Goal: Complete application form

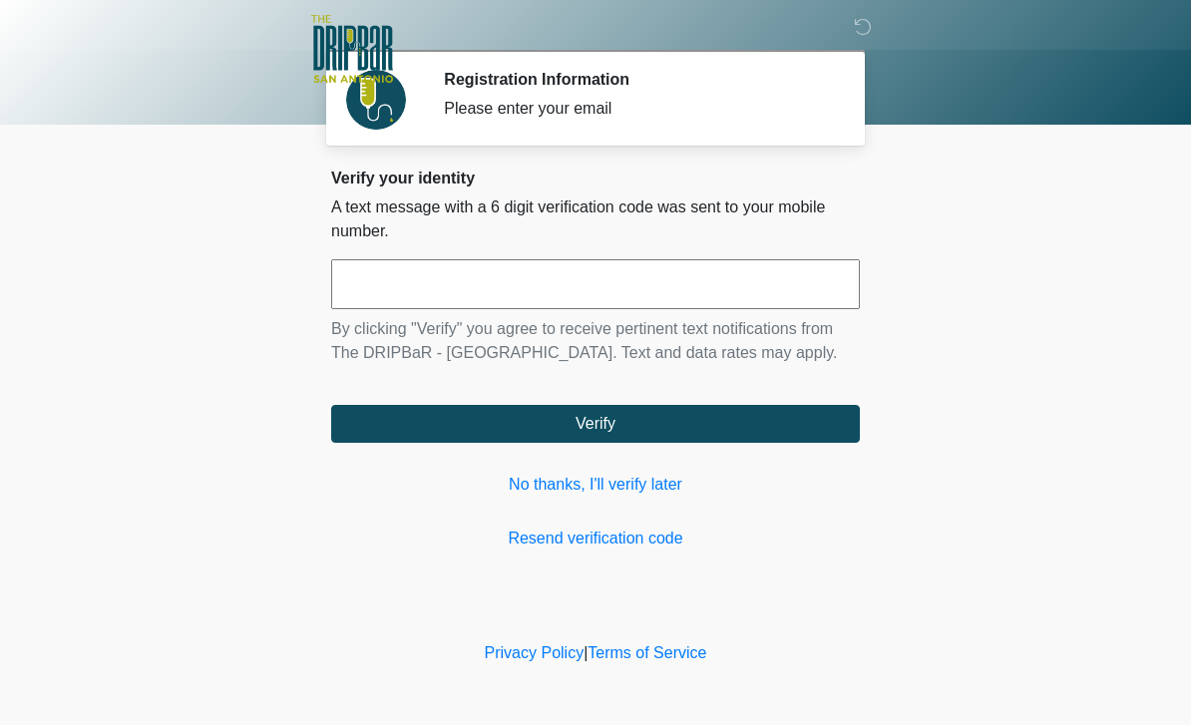
click at [596, 296] on input "text" at bounding box center [595, 284] width 529 height 50
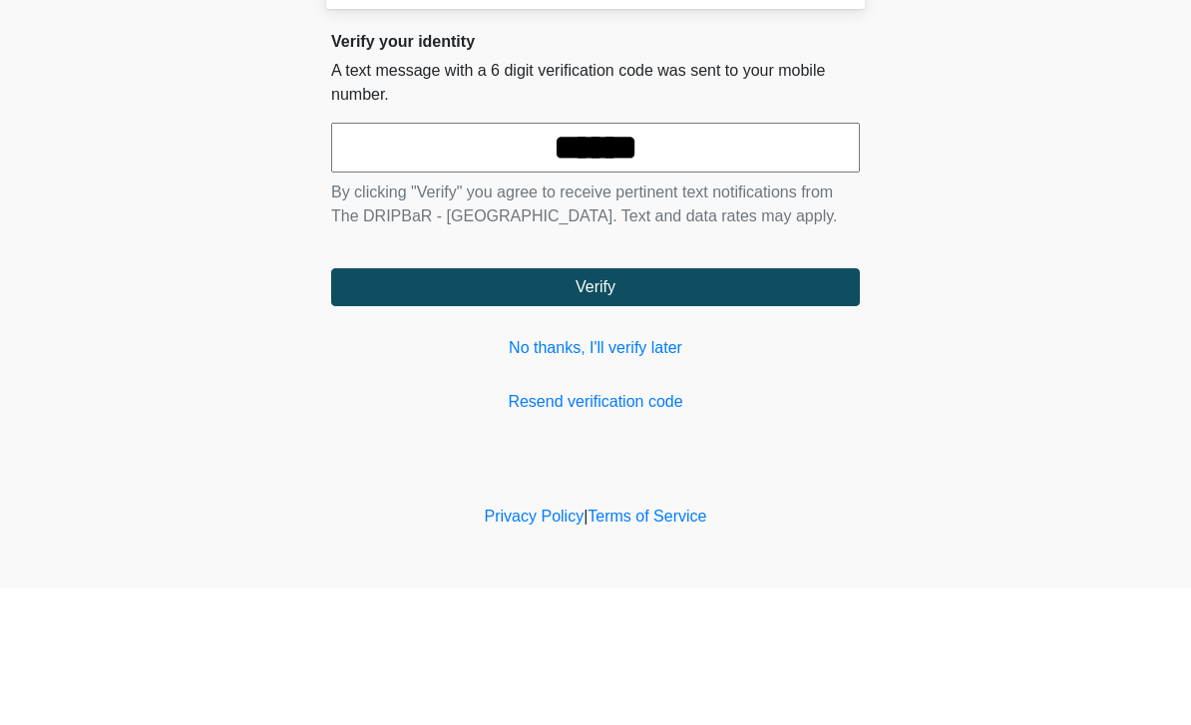
type input "******"
click at [738, 405] on button "Verify" at bounding box center [595, 424] width 529 height 38
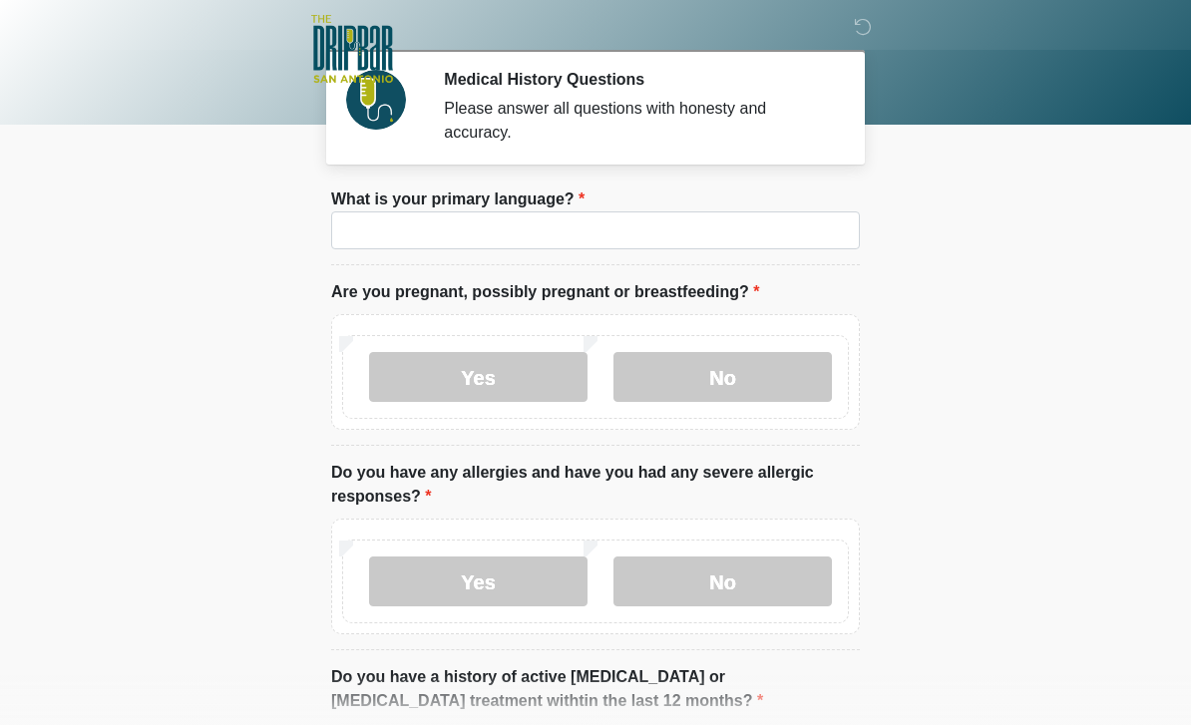
click at [743, 360] on label "No" at bounding box center [723, 377] width 218 height 50
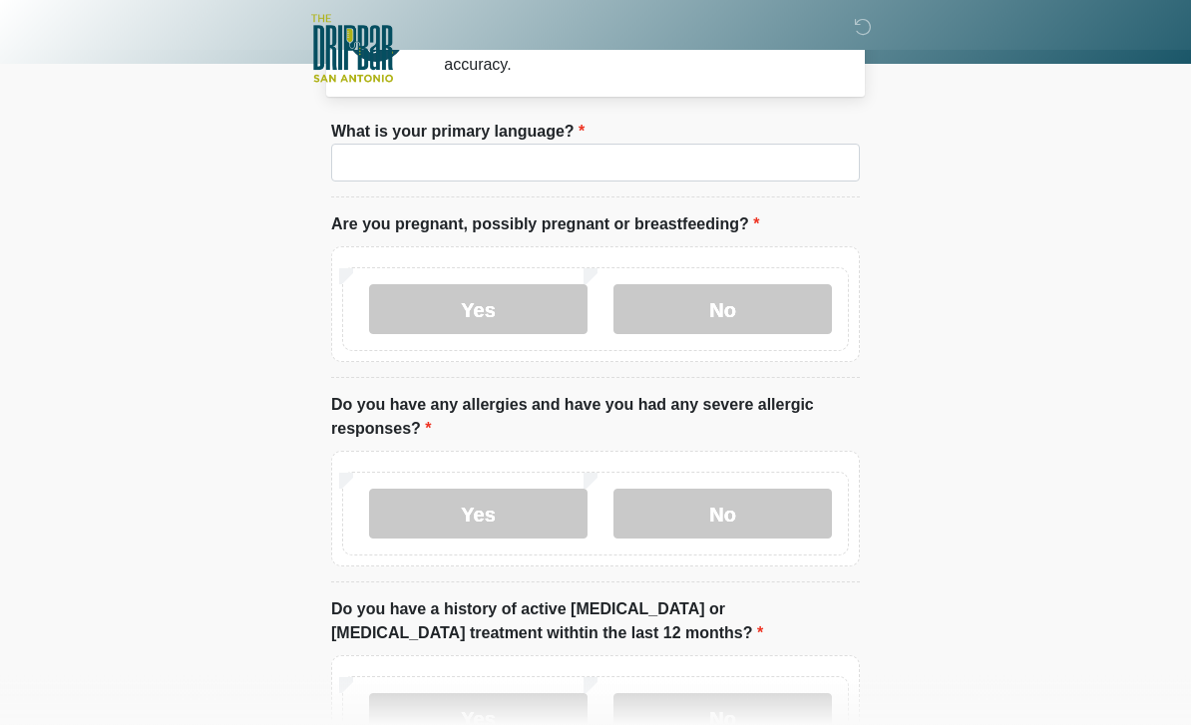
scroll to position [68, 0]
click at [745, 505] on label "No" at bounding box center [723, 514] width 218 height 50
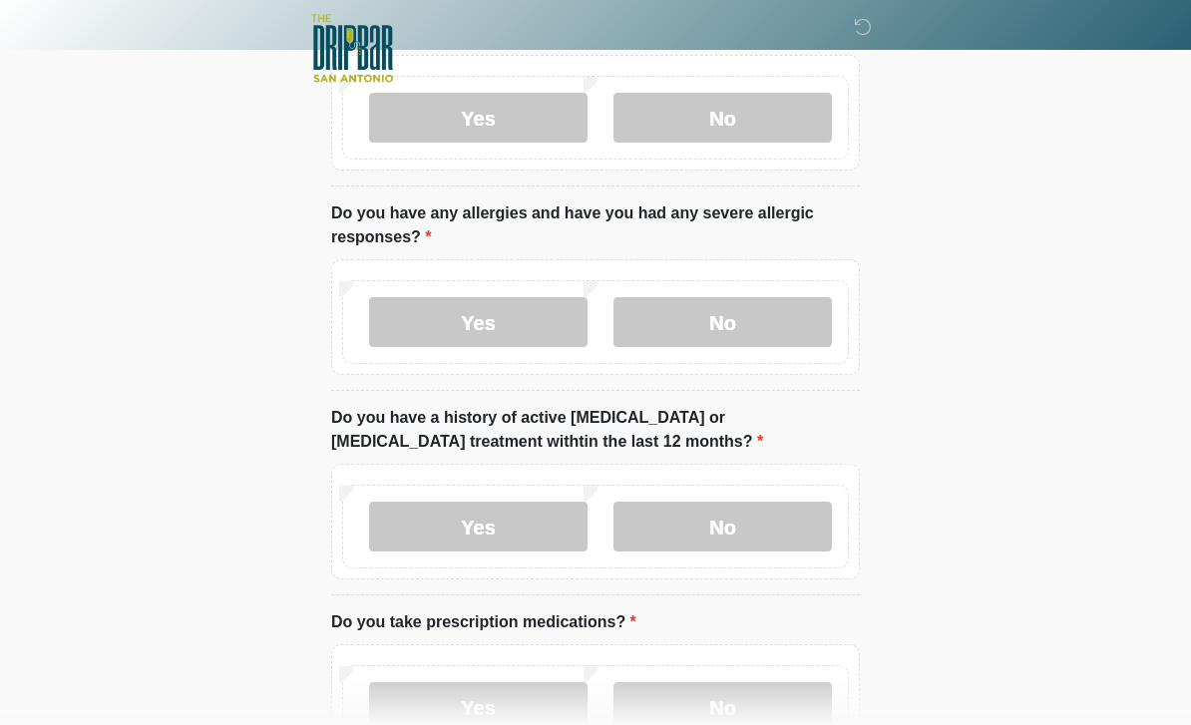
scroll to position [259, 0]
click at [770, 517] on label "No" at bounding box center [723, 527] width 218 height 50
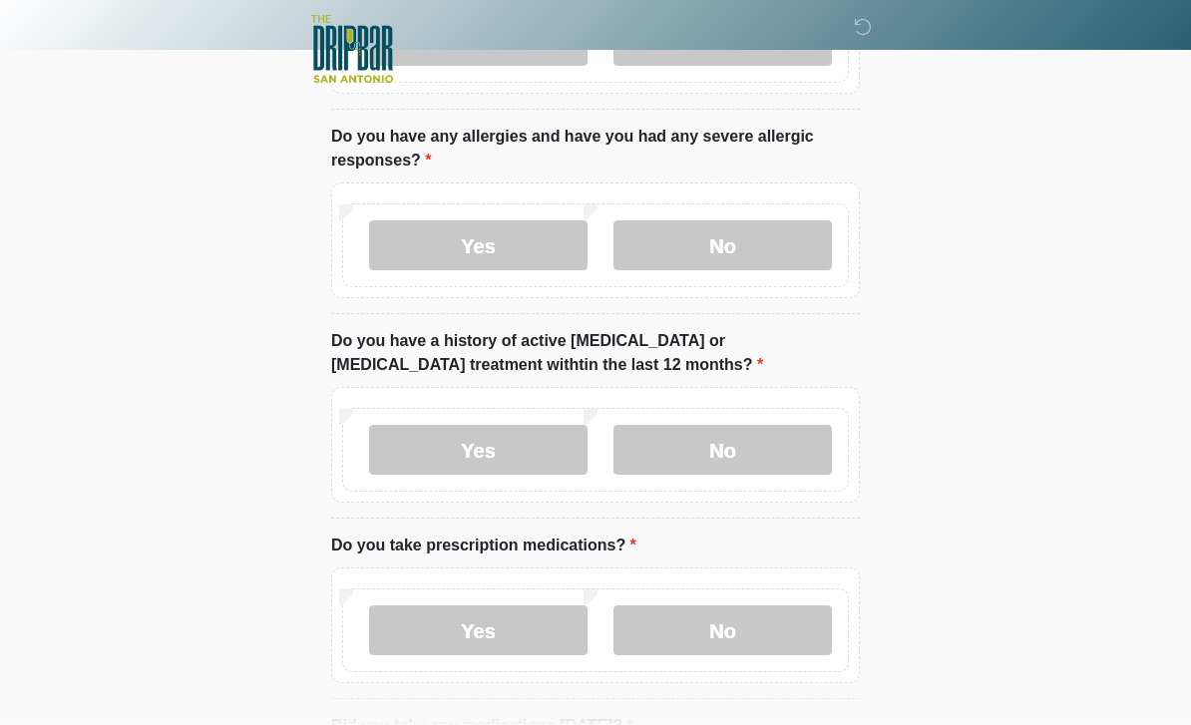
scroll to position [337, 0]
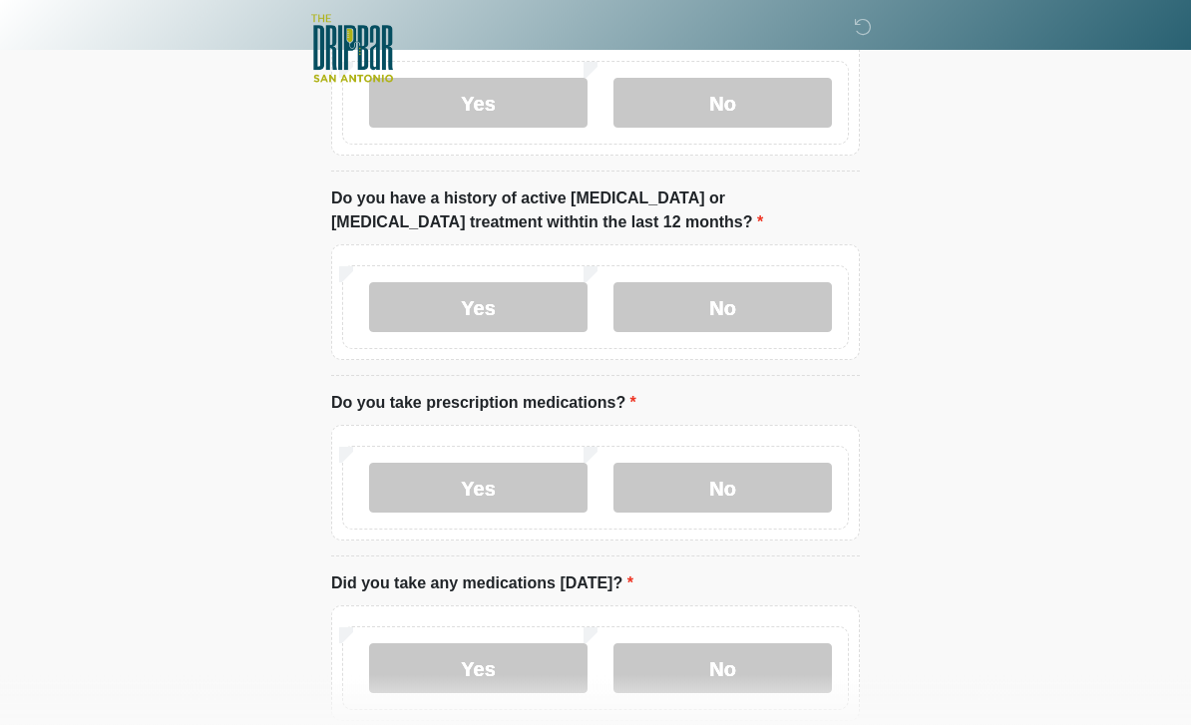
click at [713, 500] on label "No" at bounding box center [723, 489] width 218 height 50
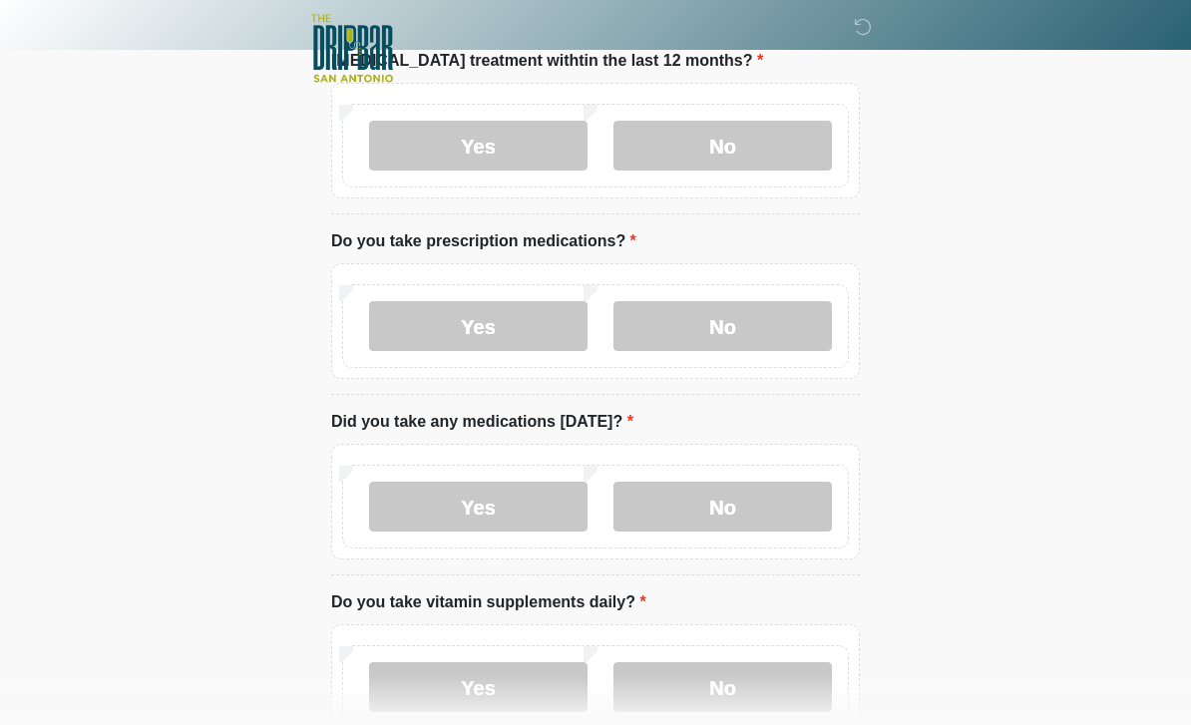
scroll to position [640, 0]
click at [762, 502] on label "No" at bounding box center [723, 507] width 218 height 50
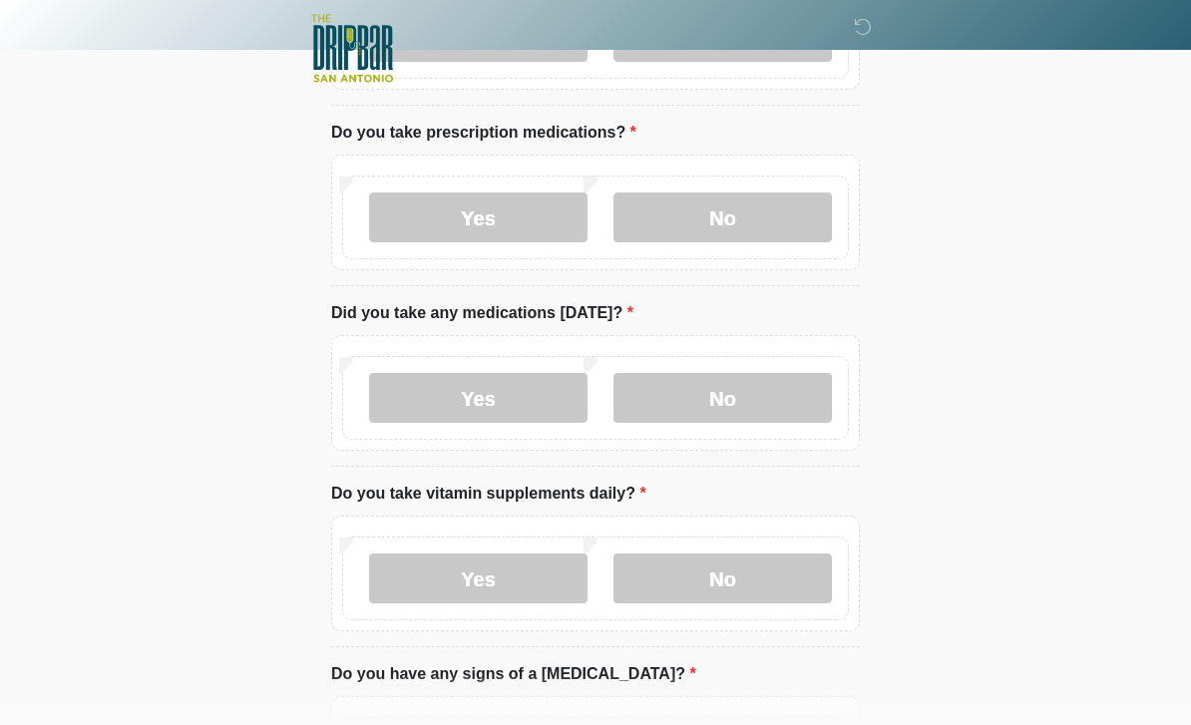
scroll to position [864, 0]
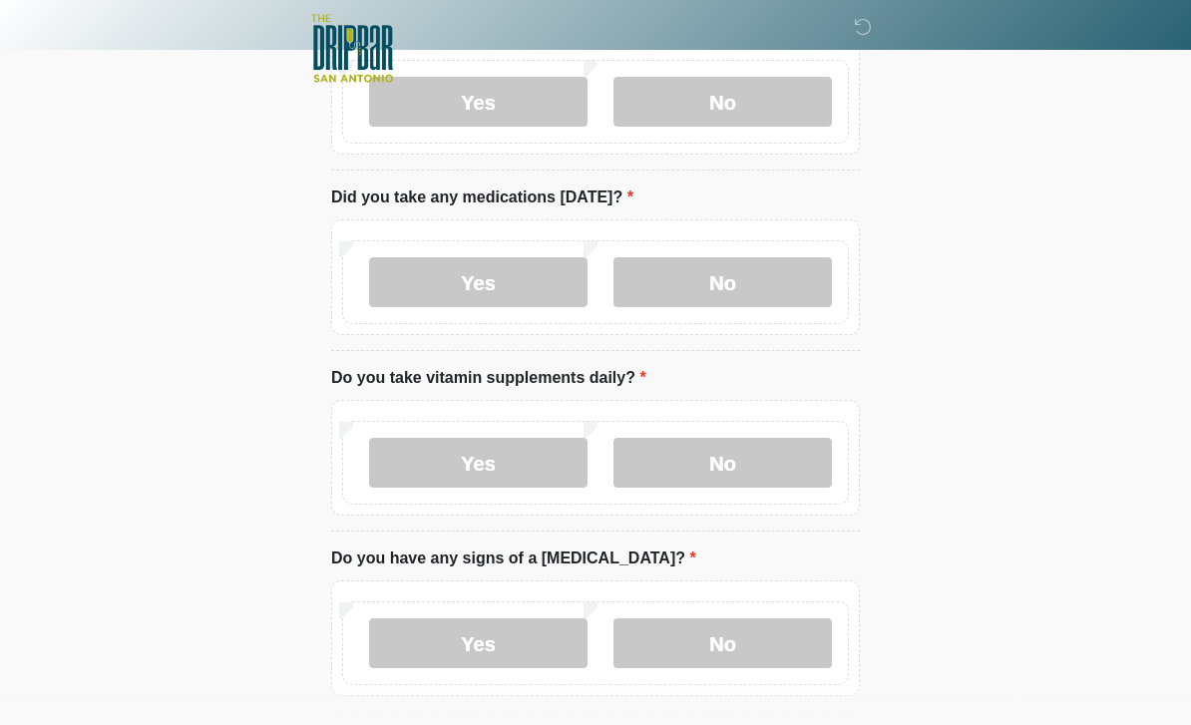
click at [765, 454] on label "No" at bounding box center [723, 464] width 218 height 50
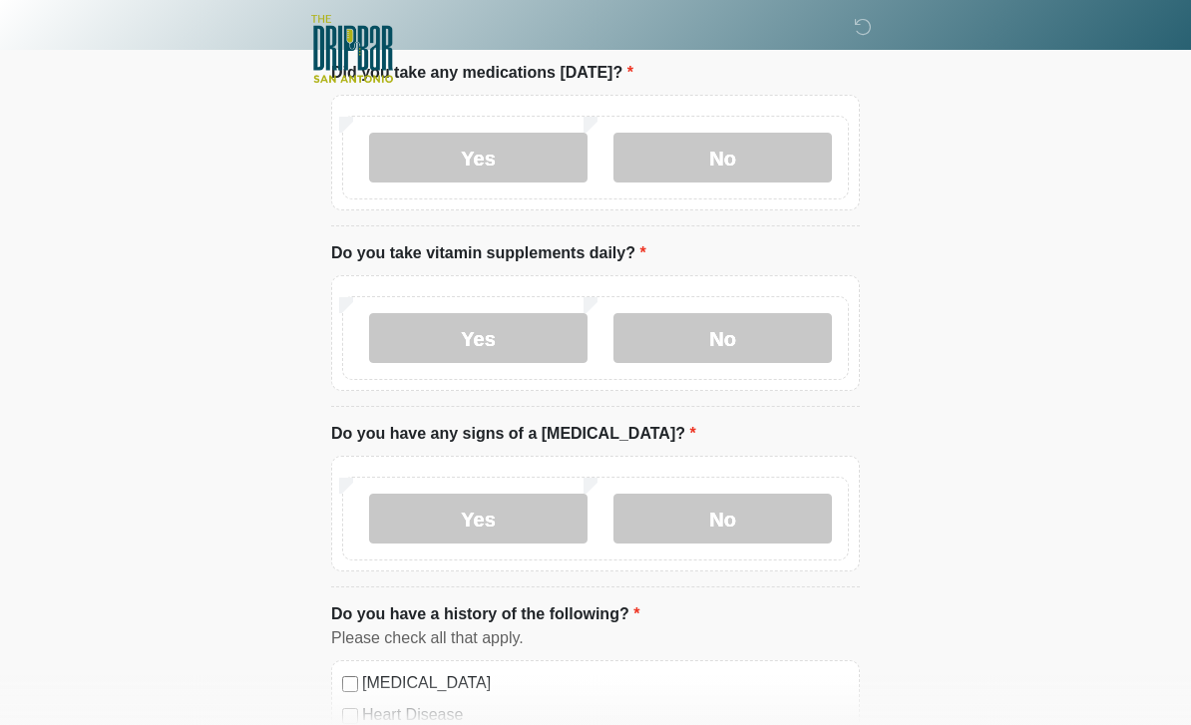
scroll to position [997, 0]
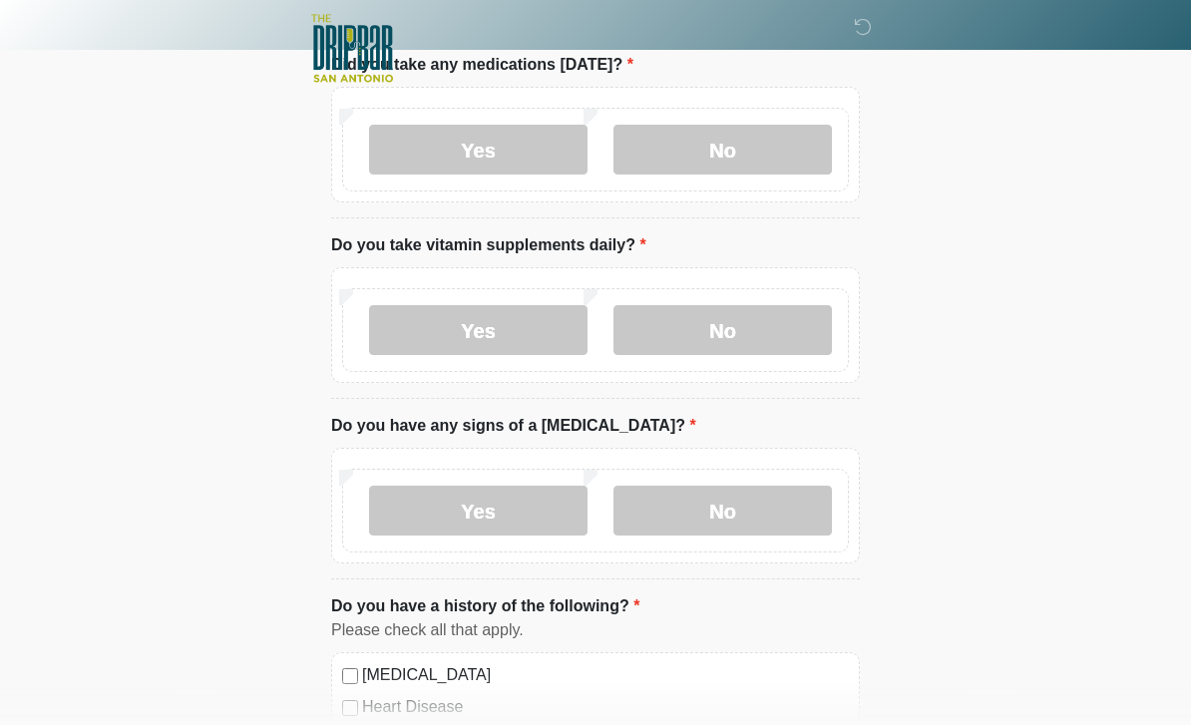
click at [760, 502] on label "No" at bounding box center [723, 512] width 218 height 50
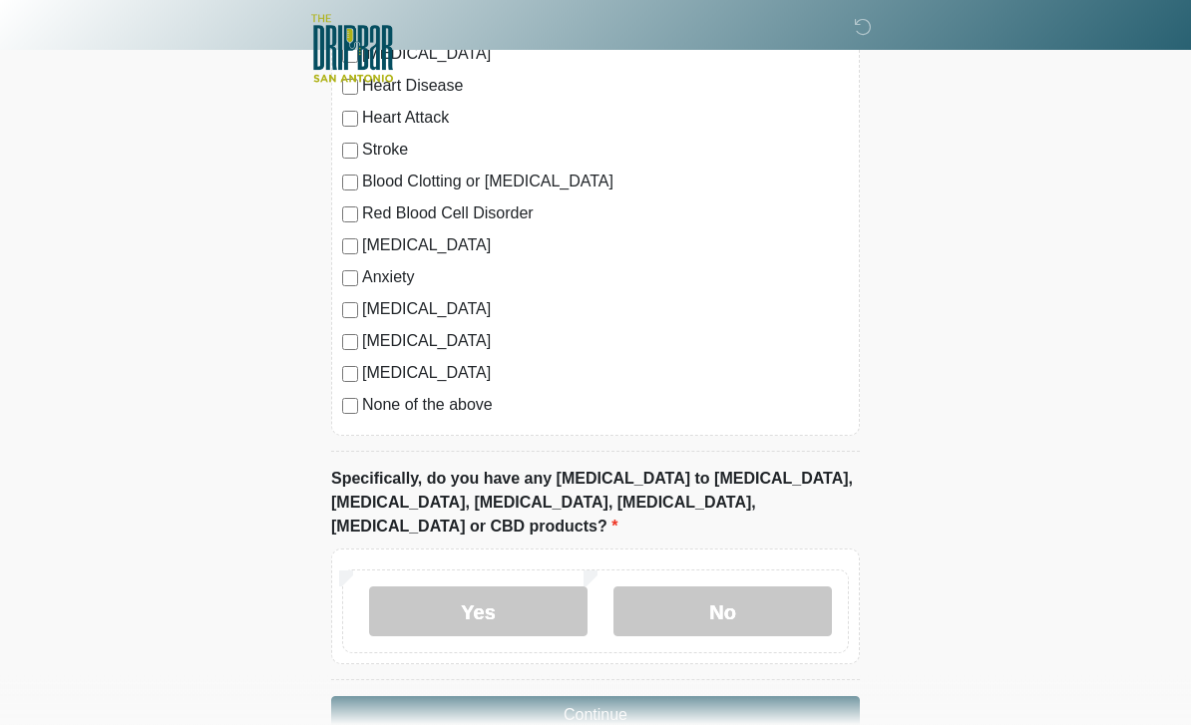
scroll to position [1619, 0]
click at [742, 587] on label "No" at bounding box center [723, 612] width 218 height 50
click at [720, 696] on button "Continue" at bounding box center [595, 715] width 529 height 38
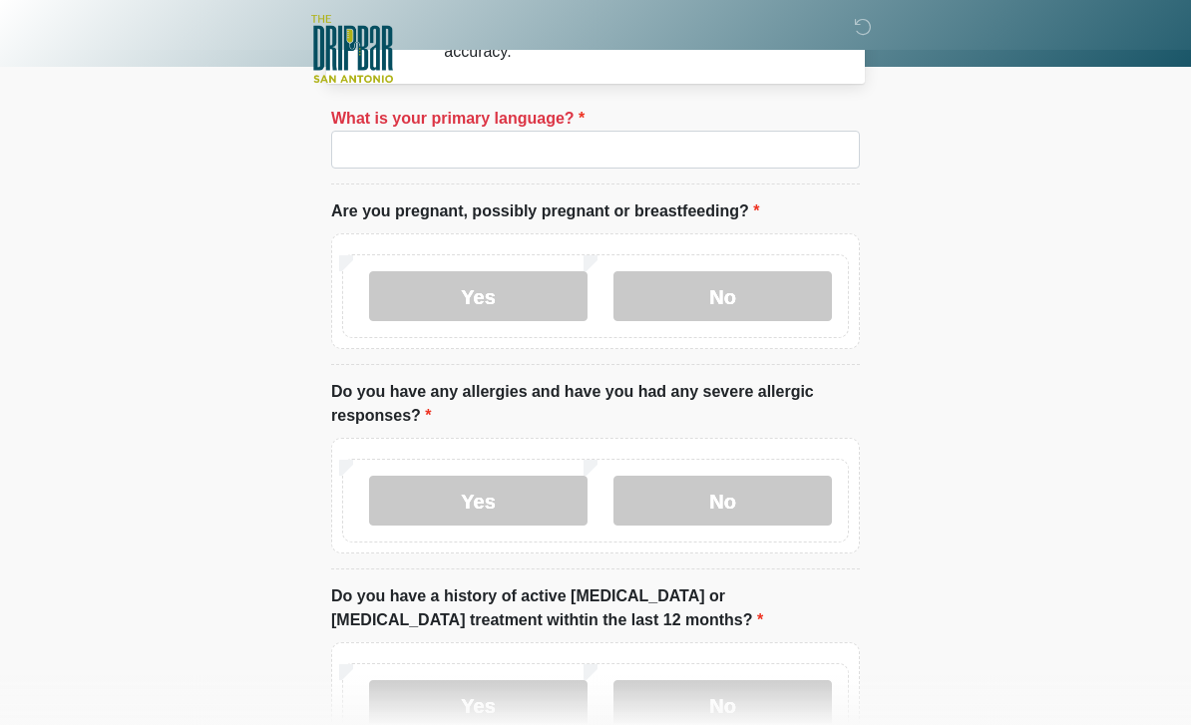
scroll to position [56, 0]
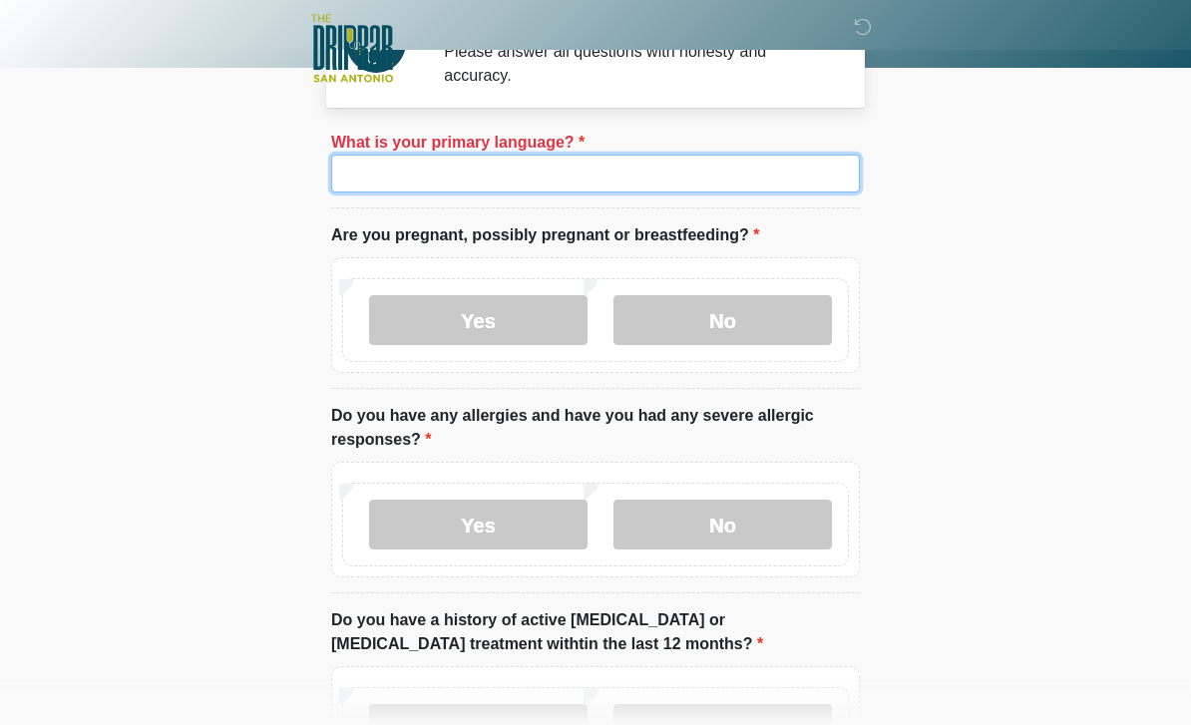
click at [775, 163] on input "What is your primary language?" at bounding box center [595, 175] width 529 height 38
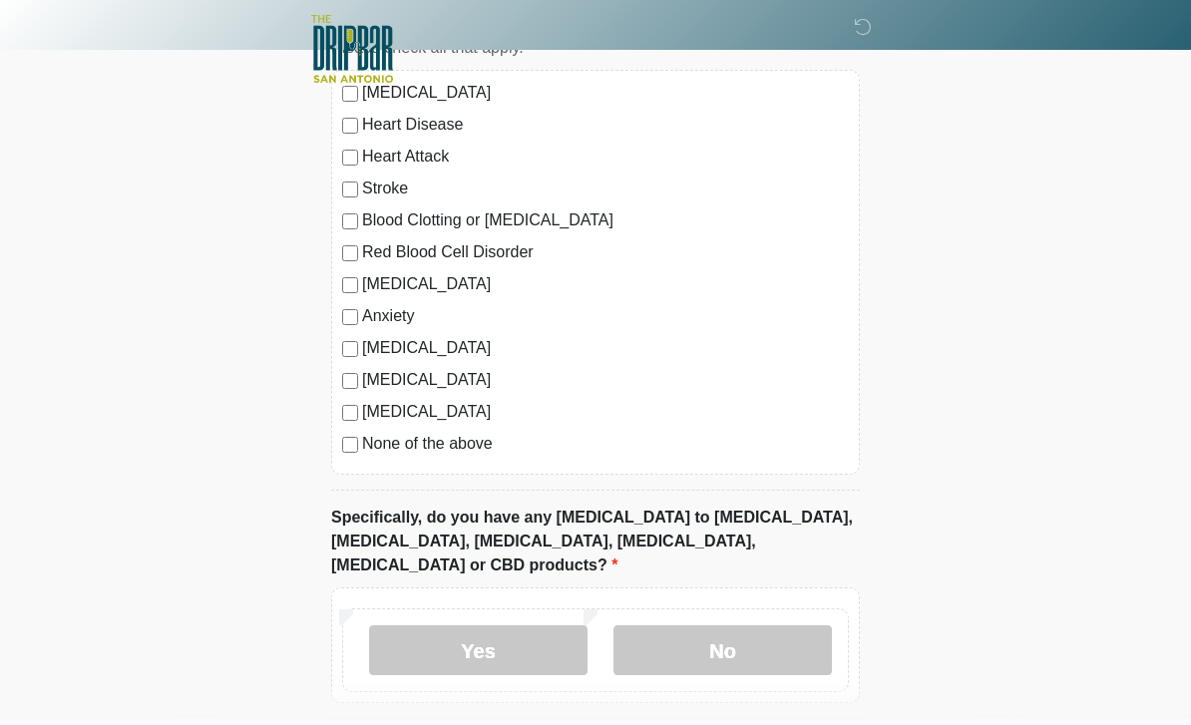
scroll to position [1550, 0]
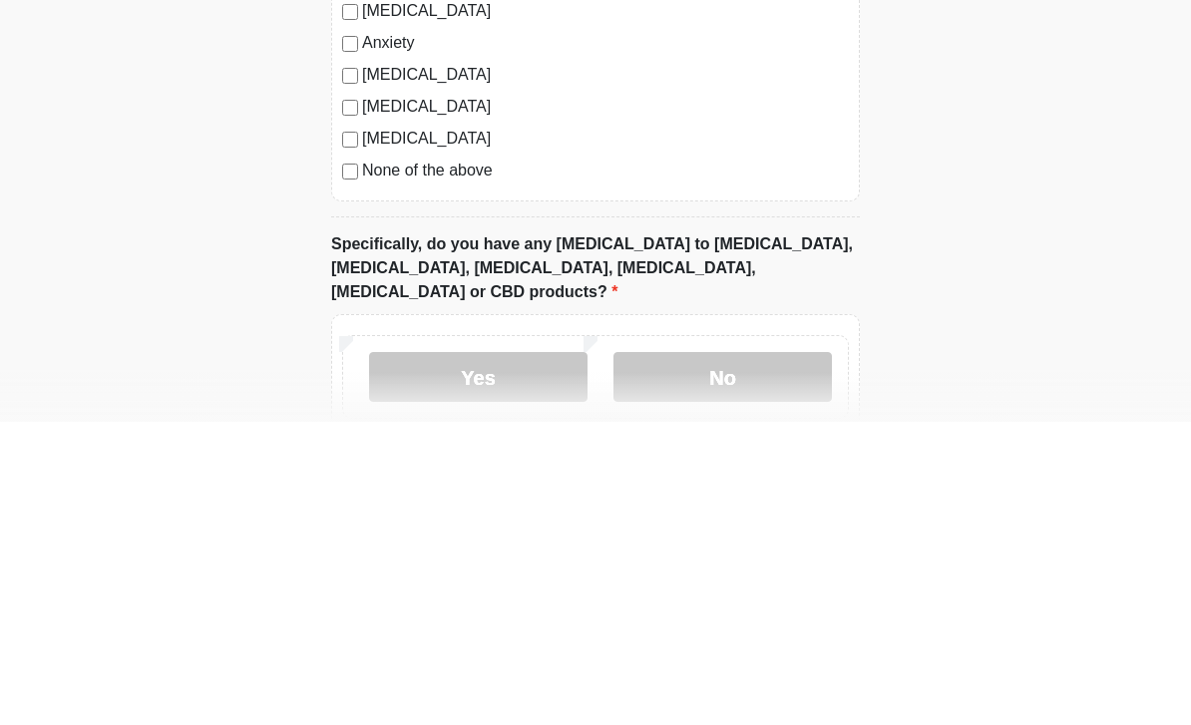
type input "*******"
click at [336, 178] on div "[MEDICAL_DATA] Heart Disease Heart Attack Stroke Blood Clotting or [MEDICAL_DAT…" at bounding box center [595, 302] width 529 height 405
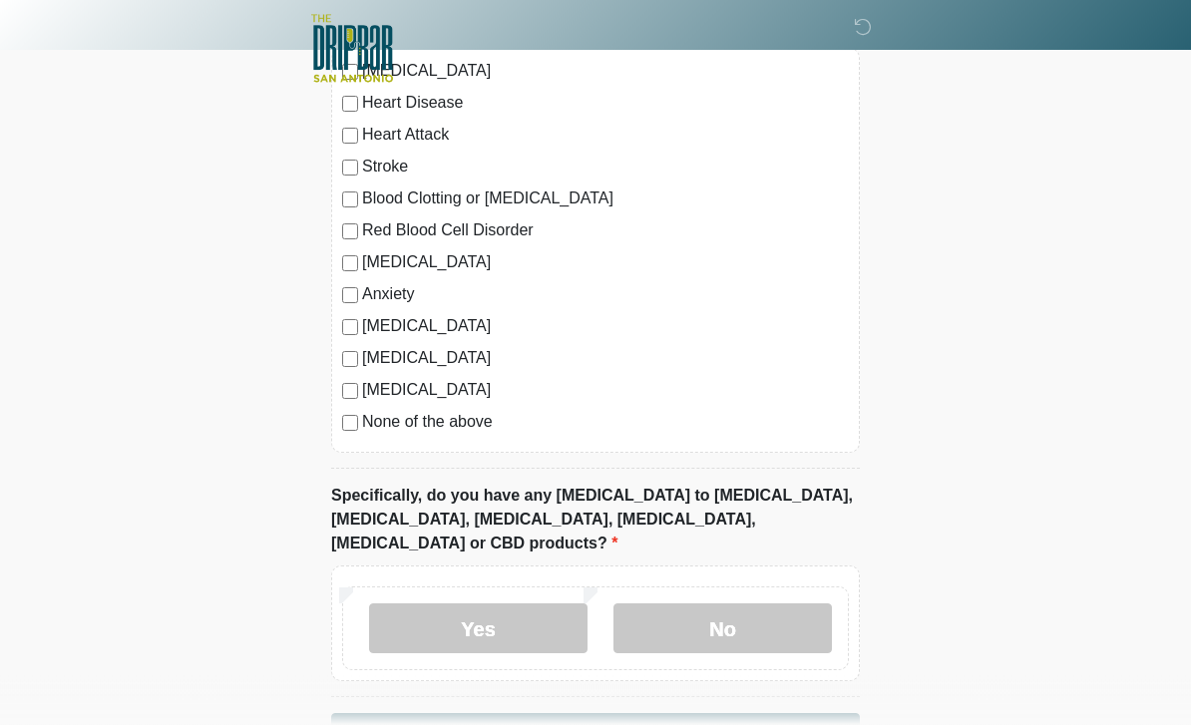
scroll to position [1643, 0]
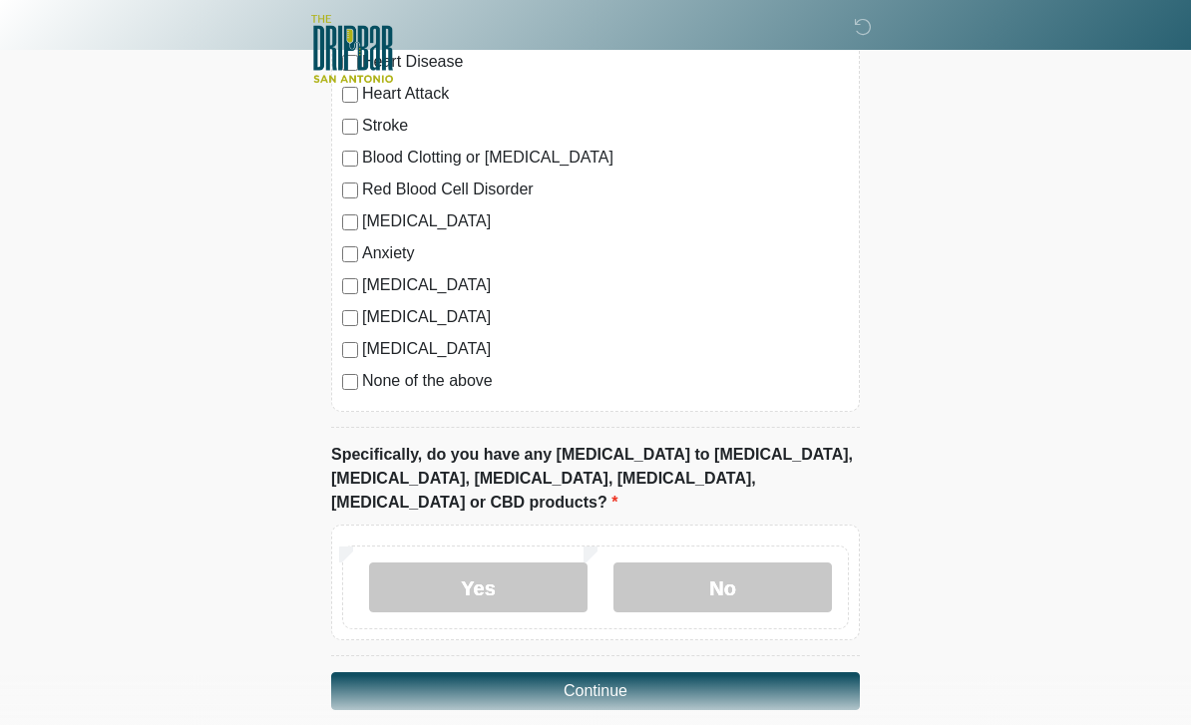
click at [683, 672] on button "Continue" at bounding box center [595, 691] width 529 height 38
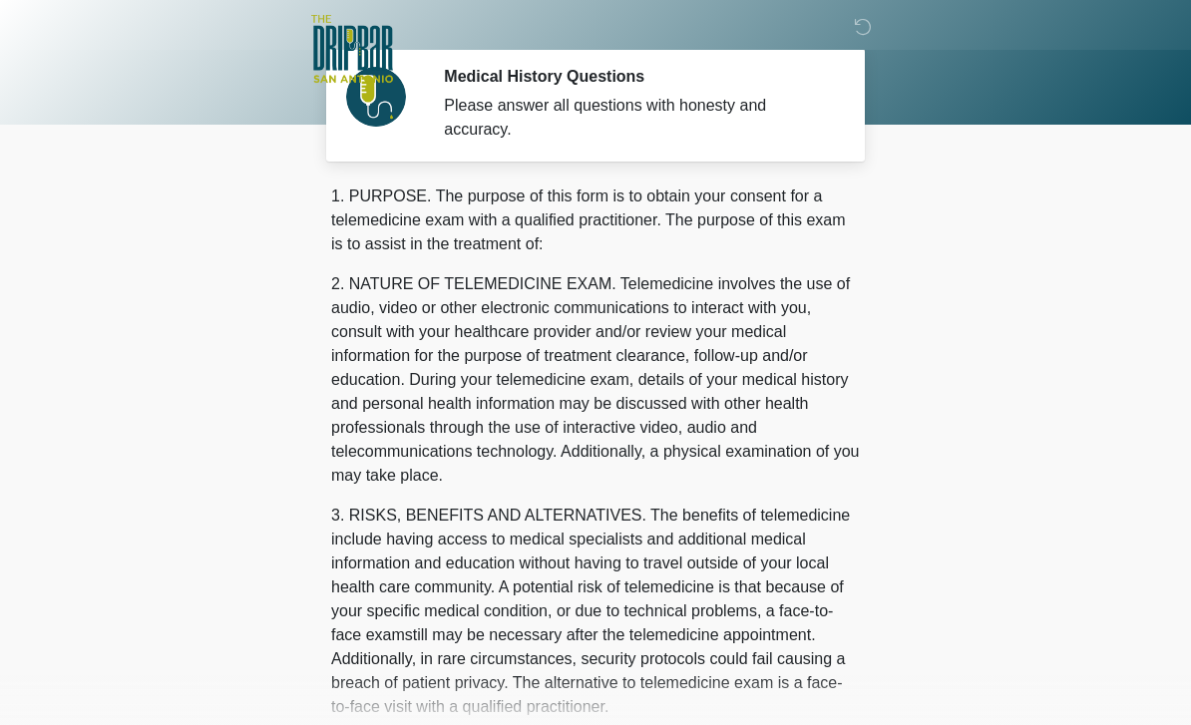
scroll to position [0, 0]
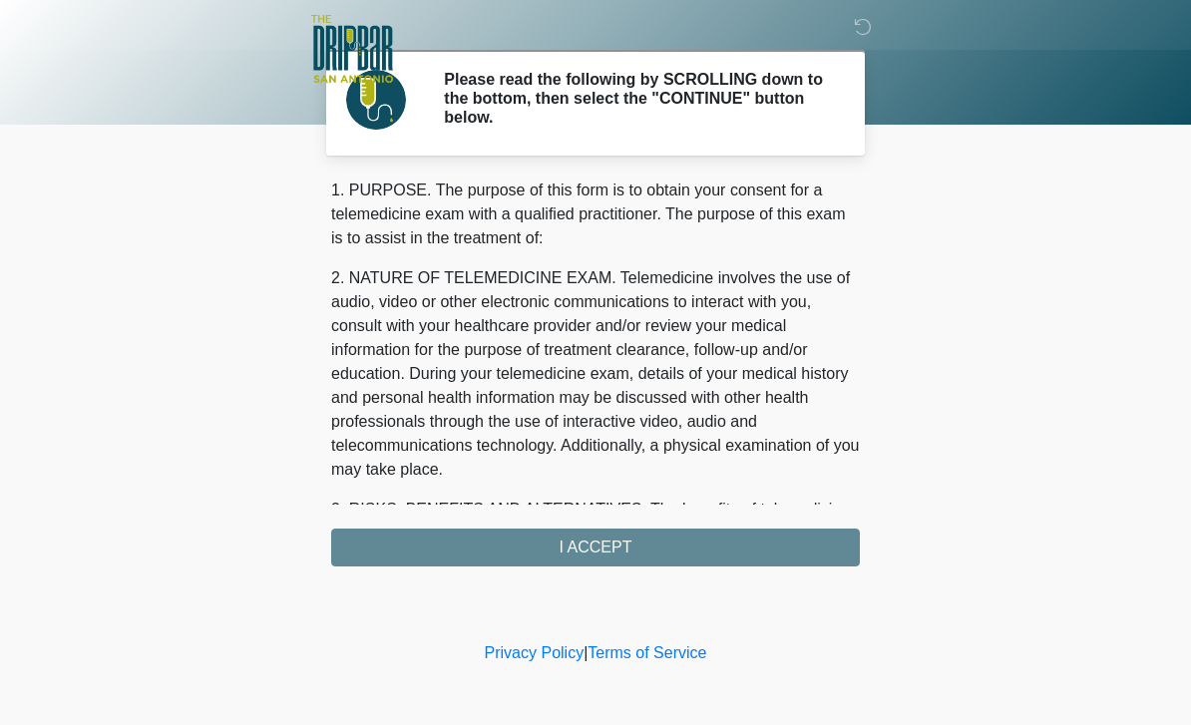
click at [711, 547] on div "1. PURPOSE. The purpose of this form is to obtain your consent for a telemedici…" at bounding box center [595, 373] width 529 height 388
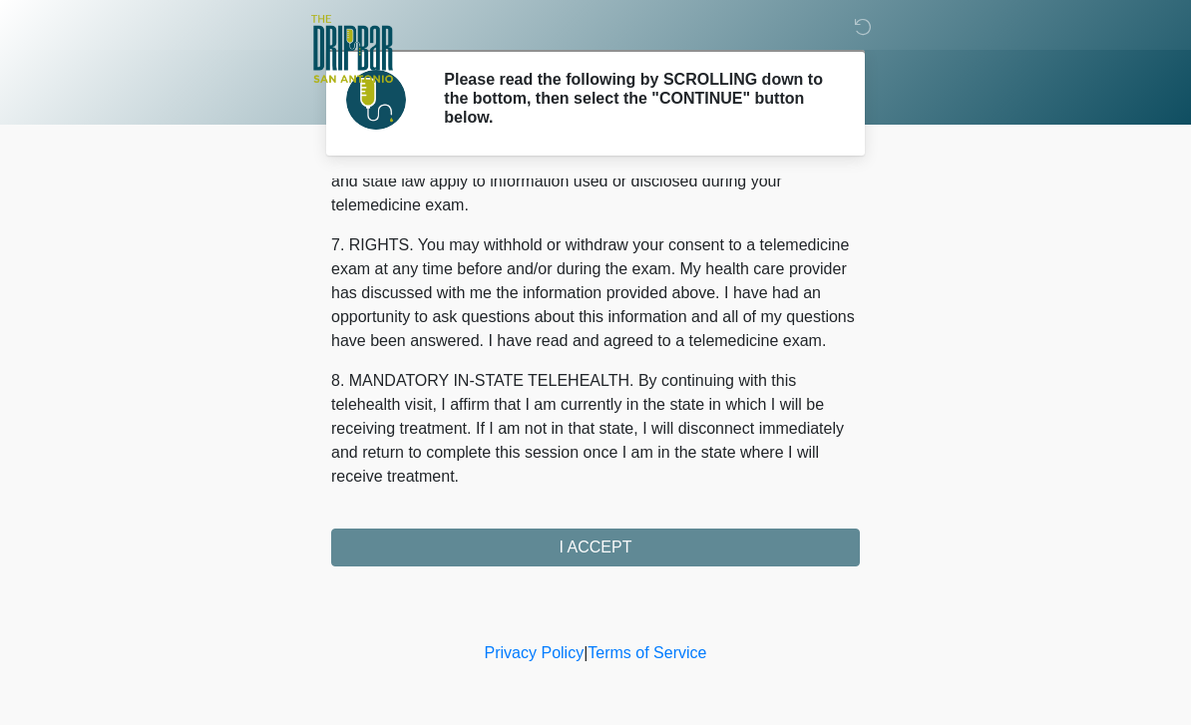
scroll to position [855, 0]
click at [659, 547] on button "I ACCEPT" at bounding box center [595, 548] width 529 height 38
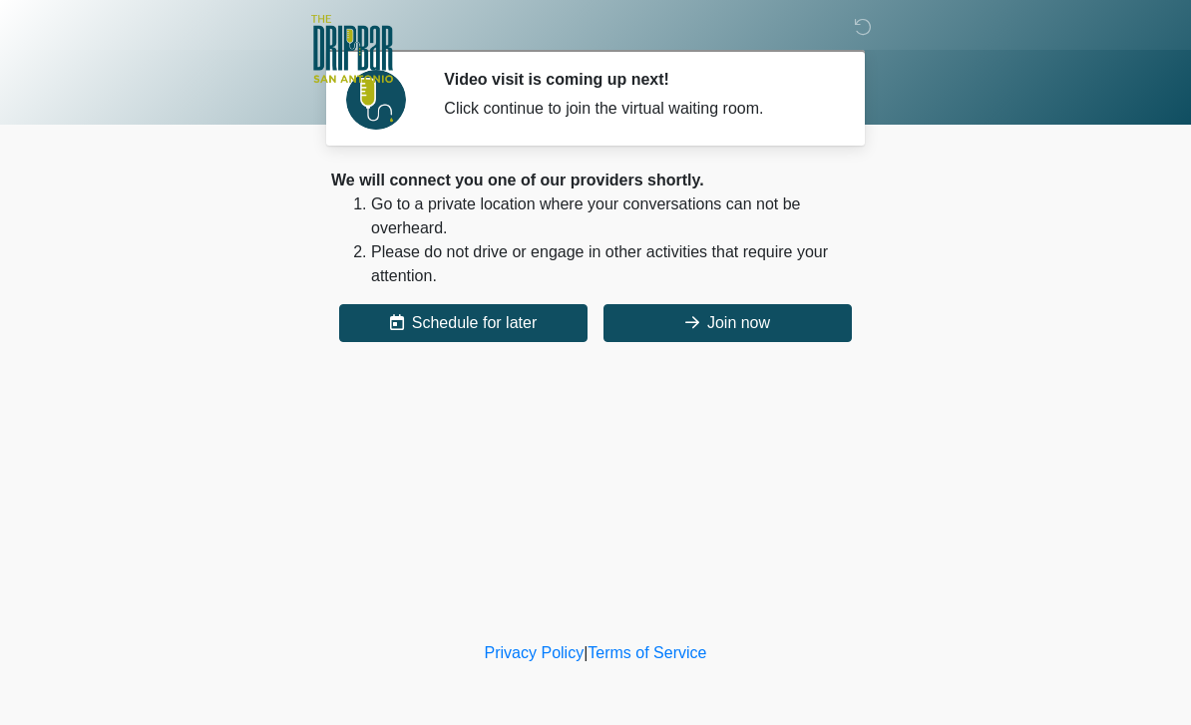
click at [734, 329] on button "Join now" at bounding box center [728, 323] width 248 height 38
